Goal: Transaction & Acquisition: Purchase product/service

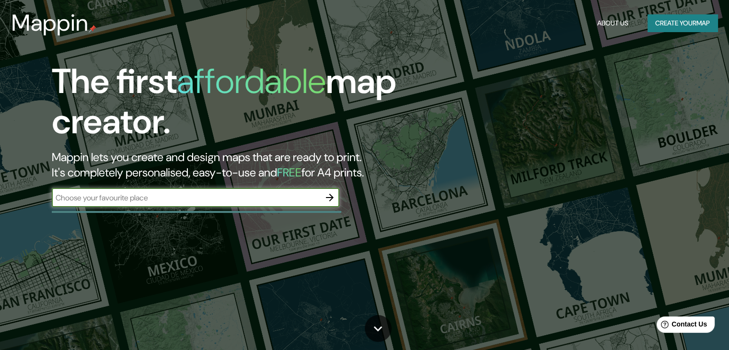
drag, startPoint x: 301, startPoint y: 200, endPoint x: 305, endPoint y: 192, distance: 9.2
click at [301, 200] on input "text" at bounding box center [186, 197] width 269 height 11
drag, startPoint x: 308, startPoint y: 188, endPoint x: 308, endPoint y: 194, distance: 6.7
click at [309, 190] on div "​" at bounding box center [196, 197] width 288 height 19
click at [306, 202] on input "text" at bounding box center [186, 197] width 269 height 11
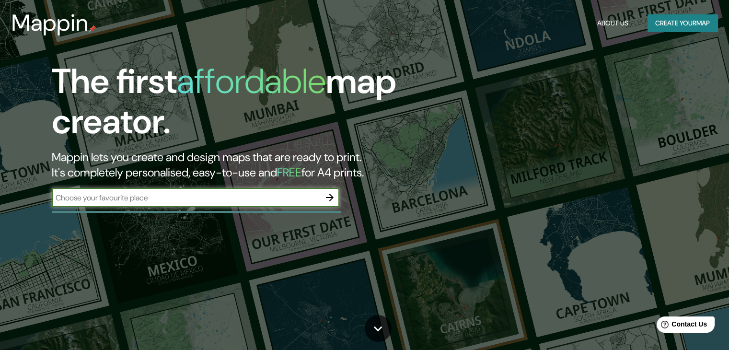
click at [326, 196] on icon "button" at bounding box center [330, 198] width 12 height 12
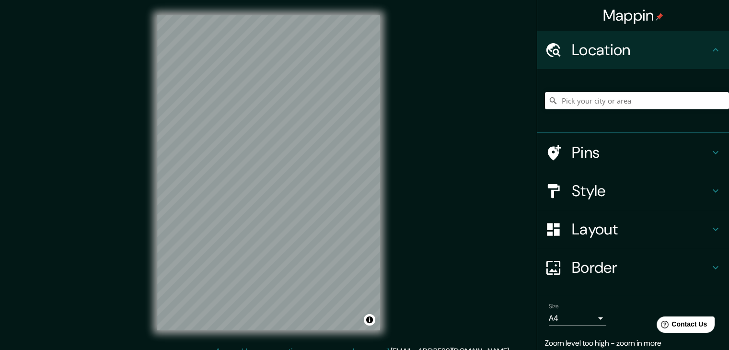
scroll to position [11, 0]
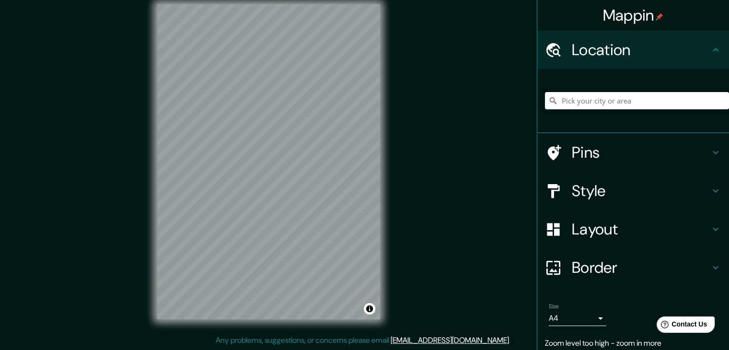
click at [143, 48] on div "© Mapbox © OpenStreetMap Improve this map" at bounding box center [269, 162] width 254 height 346
click at [342, 332] on div "© Mapbox © OpenStreetMap Improve this map" at bounding box center [269, 162] width 254 height 346
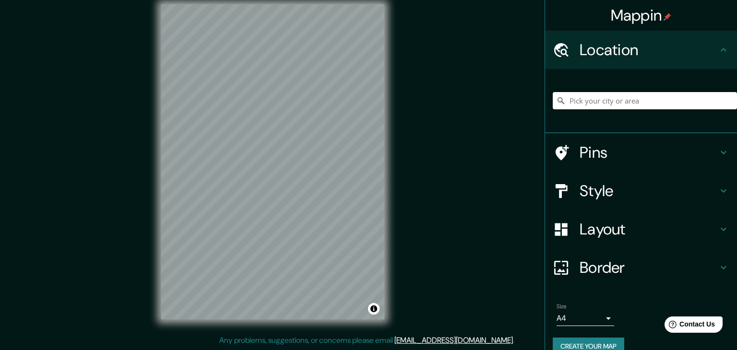
click at [591, 315] on body "Mappin Location Pins Style Layout Border Choose a border. Hint : you can make l…" at bounding box center [368, 164] width 737 height 350
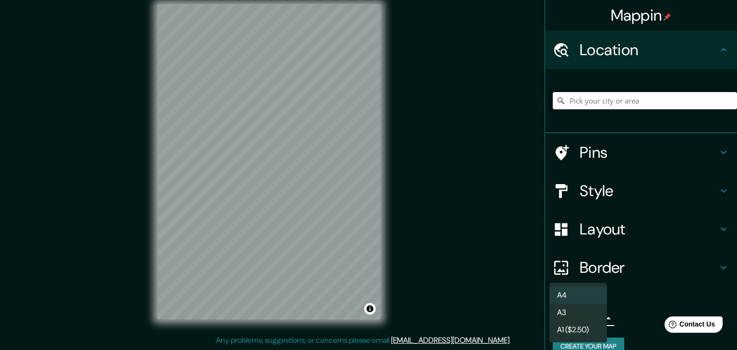
click at [597, 308] on li "A3" at bounding box center [578, 312] width 58 height 17
type input "a4"
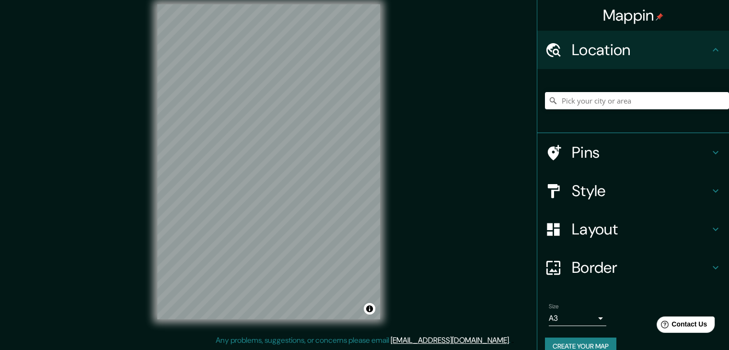
click at [608, 269] on h4 "Border" at bounding box center [641, 267] width 138 height 19
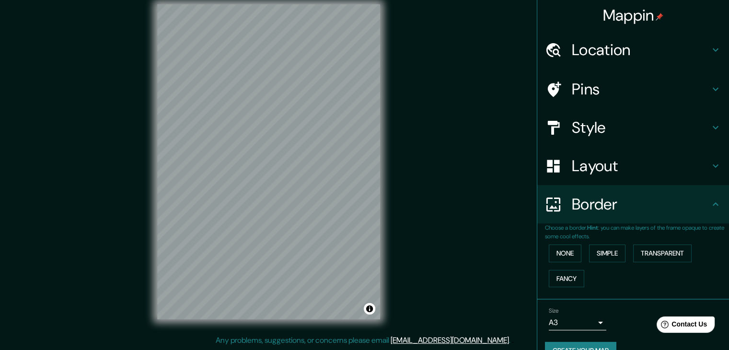
click at [610, 153] on div "Layout" at bounding box center [634, 166] width 192 height 38
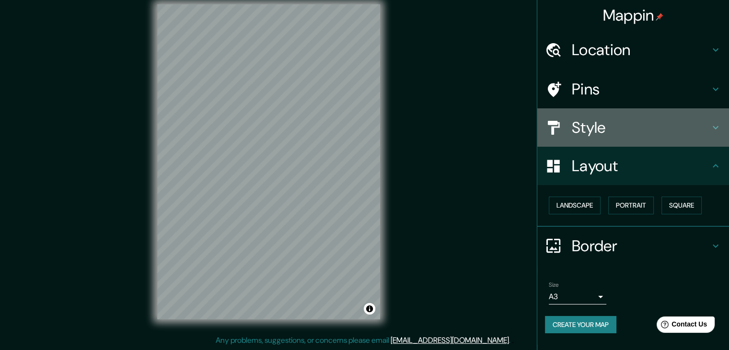
click at [604, 141] on div "Style" at bounding box center [634, 127] width 192 height 38
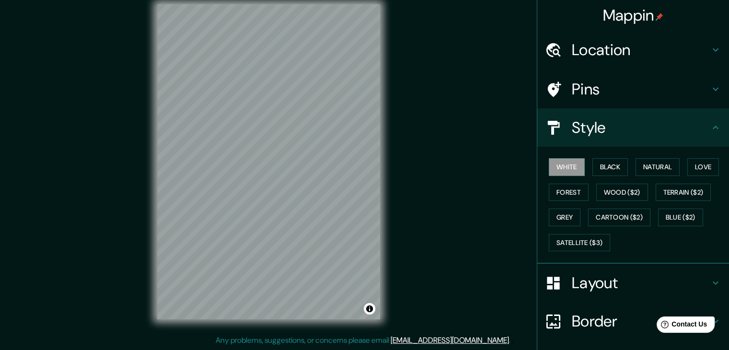
click at [606, 100] on div "Pins" at bounding box center [634, 89] width 192 height 38
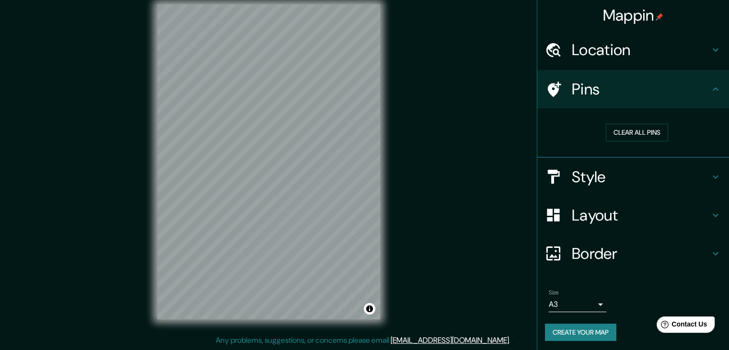
click at [590, 329] on button "Create your map" at bounding box center [580, 333] width 71 height 18
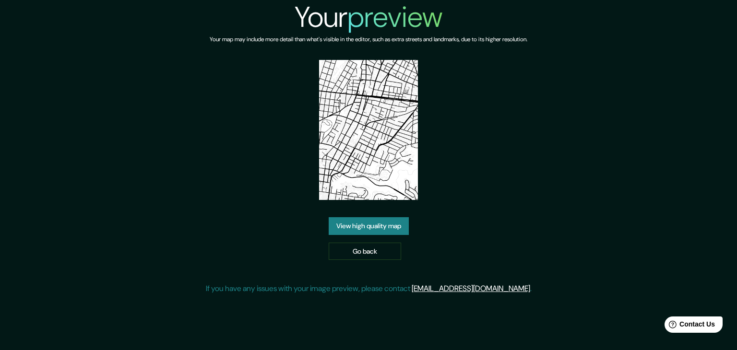
click at [393, 225] on link "View high quality map" at bounding box center [368, 226] width 80 height 18
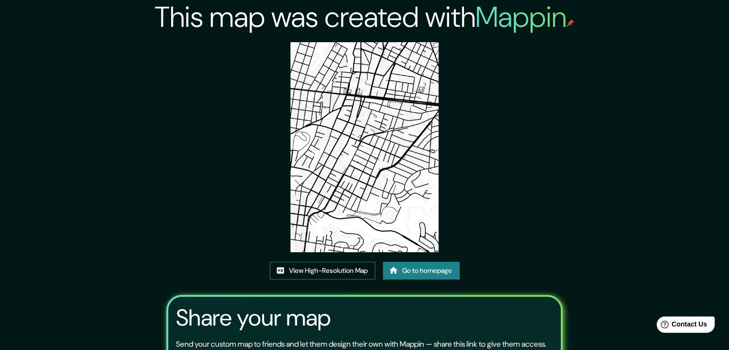
click at [349, 271] on link "View High-Resolution Map" at bounding box center [322, 271] width 105 height 18
